Goal: Navigation & Orientation: Go to known website

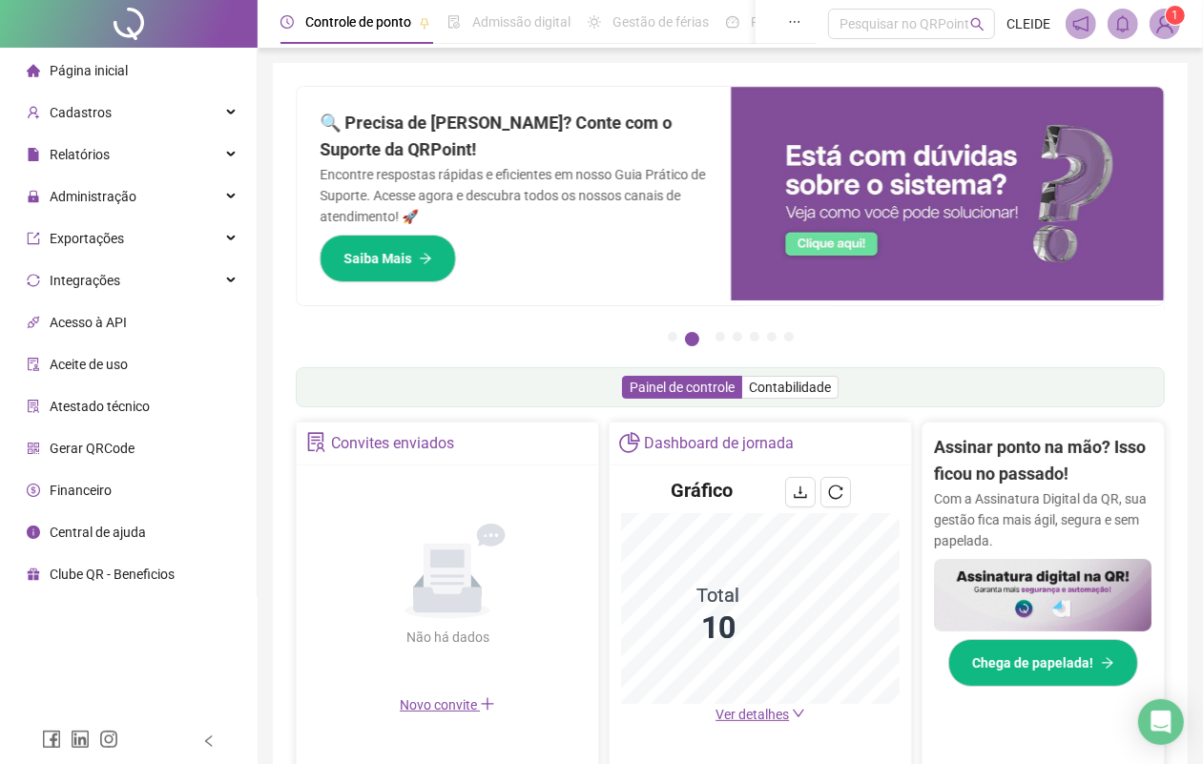
scroll to position [358, 0]
